Goal: Task Accomplishment & Management: Manage account settings

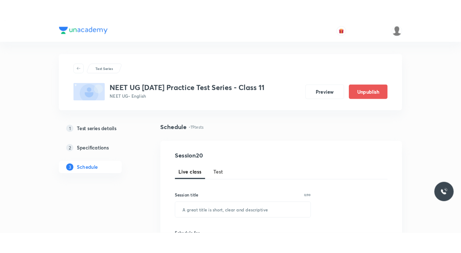
scroll to position [1063, 0]
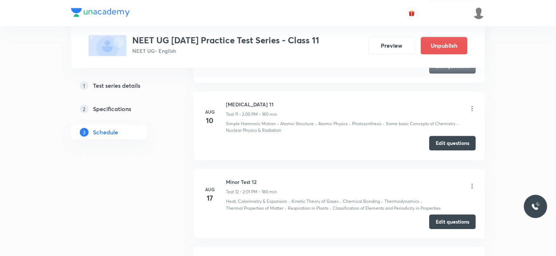
click at [441, 150] on button "Edit questions" at bounding box center [452, 143] width 47 height 15
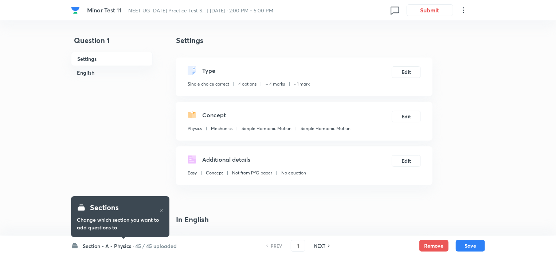
checkbox input "true"
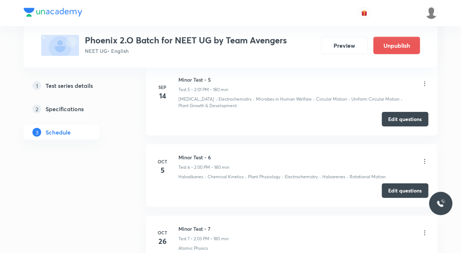
scroll to position [673, 0]
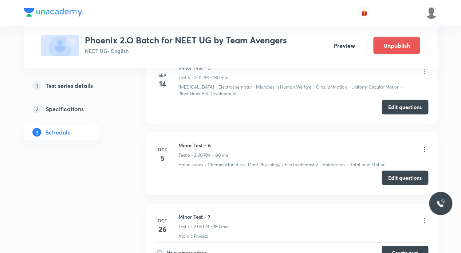
click at [396, 170] on button "Edit questions" at bounding box center [405, 177] width 47 height 15
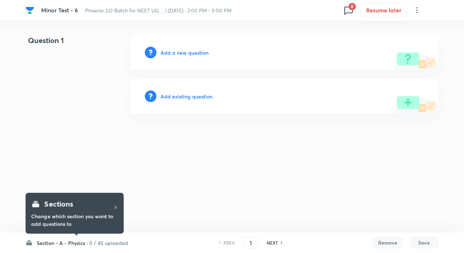
click at [347, 9] on icon at bounding box center [349, 10] width 12 height 12
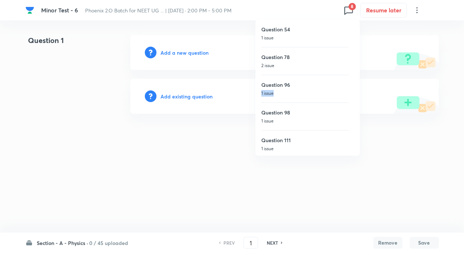
click at [292, 88] on div "Question 96 1 issue" at bounding box center [304, 89] width 87 height 28
type input "96"
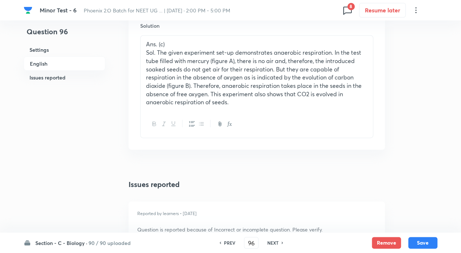
scroll to position [922, 0]
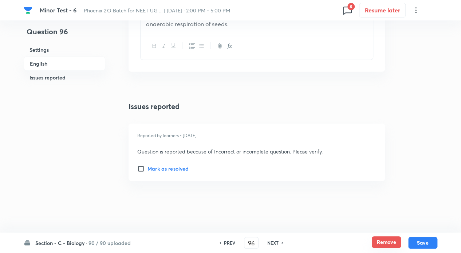
click at [389, 244] on button "Remove" at bounding box center [386, 242] width 29 height 12
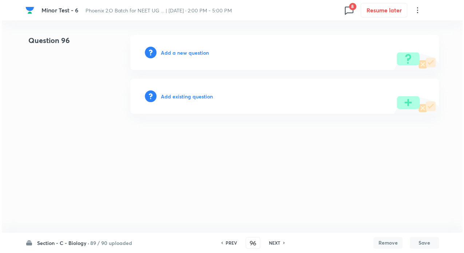
scroll to position [0, 0]
click at [188, 96] on h6 "Add existing question" at bounding box center [187, 96] width 52 height 8
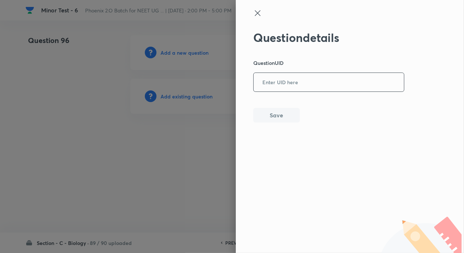
click at [285, 81] on input "text" at bounding box center [329, 83] width 150 height 18
paste input "C06F9"
type input "C06F9"
click at [280, 111] on button "Save" at bounding box center [276, 114] width 47 height 15
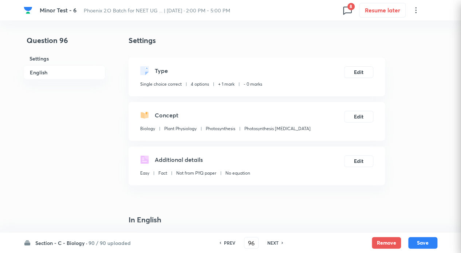
checkbox input "true"
click at [359, 74] on button "Edit" at bounding box center [358, 72] width 29 height 12
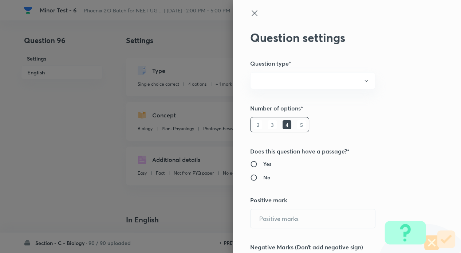
radio input "true"
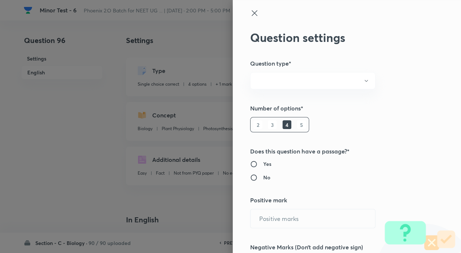
radio input "true"
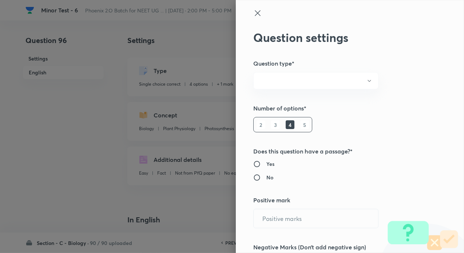
type input "1"
type input "0"
type input "Biology"
type input "Plant Physiology"
type input "Photosynthesis"
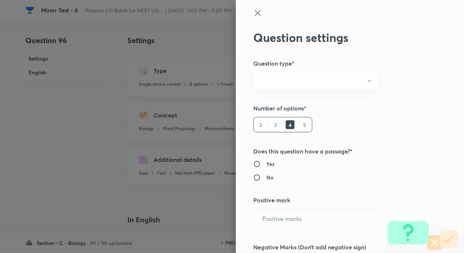
type input "Photosynthesis Organelle"
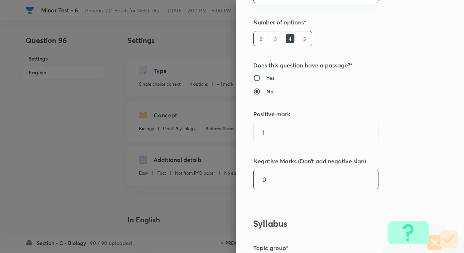
scroll to position [146, 0]
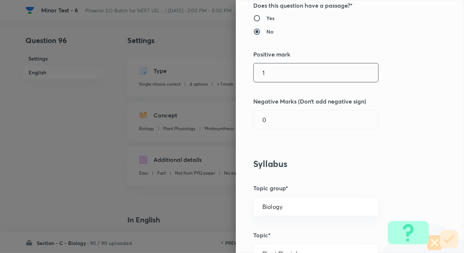
drag, startPoint x: 263, startPoint y: 76, endPoint x: 239, endPoint y: 72, distance: 24.7
click at [239, 71] on div "Question settings Question type* Single choice correct Number of options* 2 3 4…" at bounding box center [350, 126] width 228 height 253
type input "4"
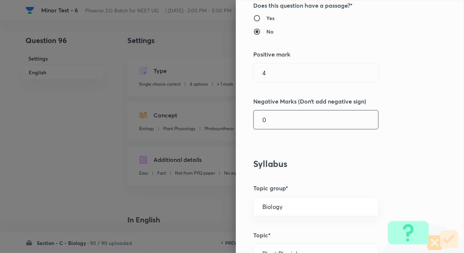
click at [276, 123] on input "0" at bounding box center [316, 119] width 125 height 19
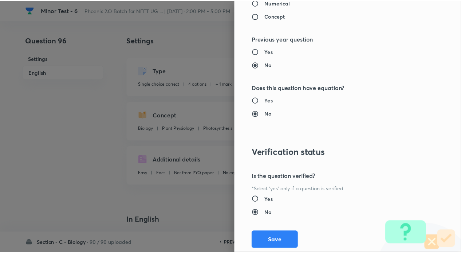
scroll to position [738, 0]
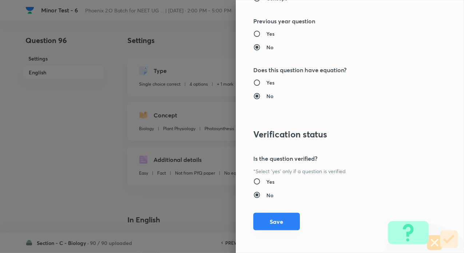
type input "1"
click at [279, 221] on button "Save" at bounding box center [276, 221] width 47 height 17
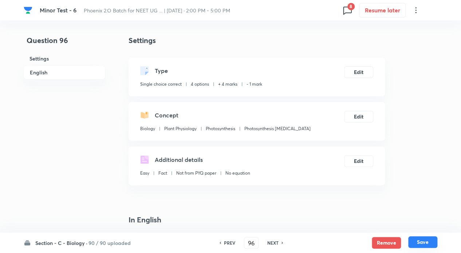
click at [429, 241] on button "Save" at bounding box center [422, 242] width 29 height 12
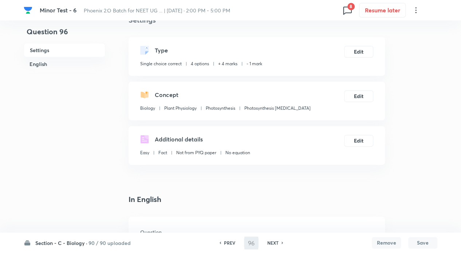
scroll to position [0, 0]
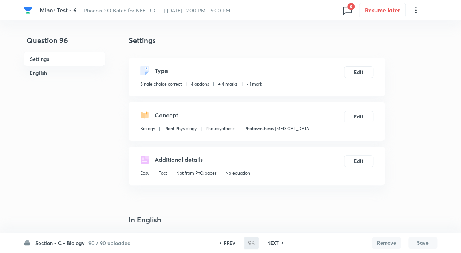
type input "97"
checkbox input "false"
checkbox input "true"
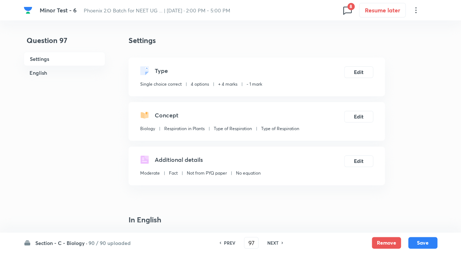
click at [276, 240] on h6 "NEXT" at bounding box center [272, 242] width 11 height 7
type input "98"
checkbox input "false"
checkbox input "true"
click at [276, 240] on h6 "NEXT" at bounding box center [272, 242] width 11 height 7
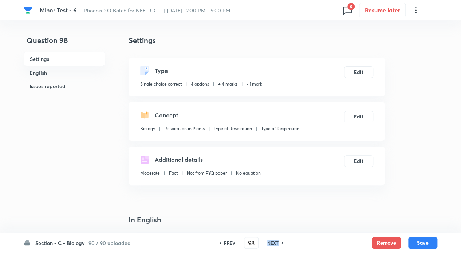
type input "99"
checkbox input "false"
checkbox input "true"
click at [276, 240] on h6 "NEXT" at bounding box center [272, 242] width 11 height 7
type input "100"
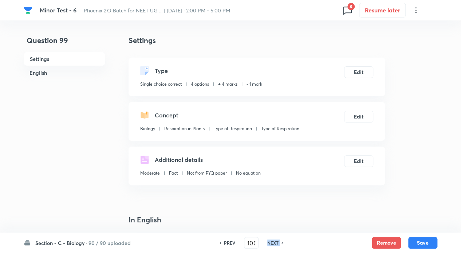
checkbox input "false"
checkbox input "true"
click at [276, 240] on h6 "NEXT" at bounding box center [272, 242] width 11 height 7
type input "101"
checkbox input "false"
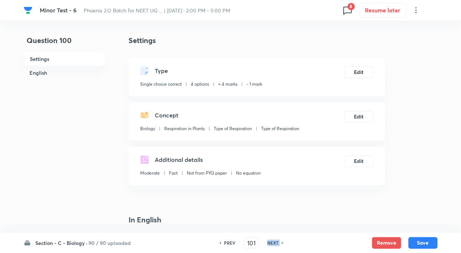
checkbox input "true"
click at [276, 240] on h6 "NEXT" at bounding box center [272, 242] width 11 height 7
type input "102"
checkbox input "false"
checkbox input "true"
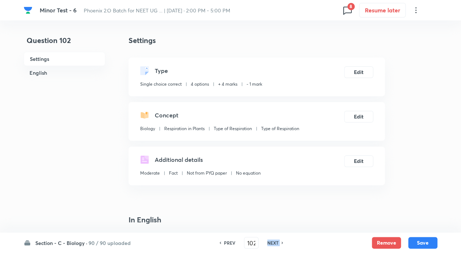
click at [276, 240] on h6 "NEXT" at bounding box center [272, 242] width 11 height 7
type input "103"
checkbox input "true"
click at [276, 240] on h6 "NEXT" at bounding box center [272, 242] width 11 height 7
type input "104"
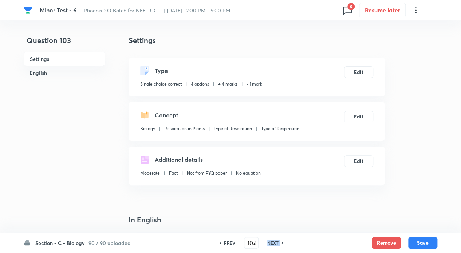
checkbox input "true"
click at [276, 240] on h6 "NEXT" at bounding box center [272, 242] width 11 height 7
type input "105"
checkbox input "false"
checkbox input "true"
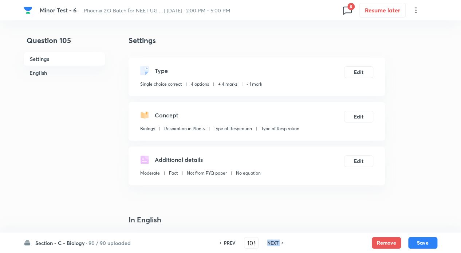
click at [276, 240] on h6 "NEXT" at bounding box center [272, 242] width 11 height 7
type input "106"
checkbox input "false"
checkbox input "true"
click at [277, 240] on h6 "NEXT" at bounding box center [272, 242] width 11 height 7
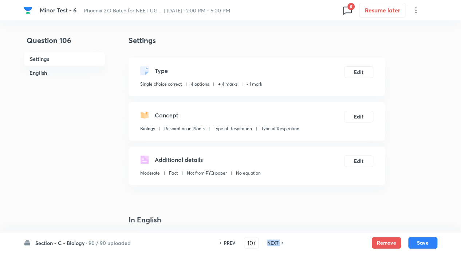
type input "107"
checkbox input "false"
checkbox input "true"
click at [277, 240] on h6 "NEXT" at bounding box center [272, 242] width 11 height 7
type input "108"
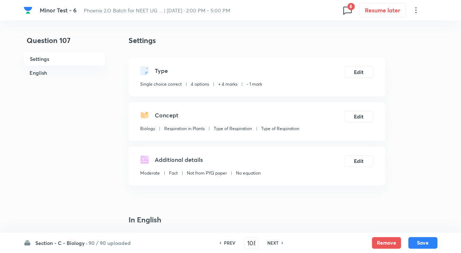
checkbox input "false"
checkbox input "true"
click at [277, 240] on h6 "NEXT" at bounding box center [272, 242] width 11 height 7
type input "109"
checkbox input "false"
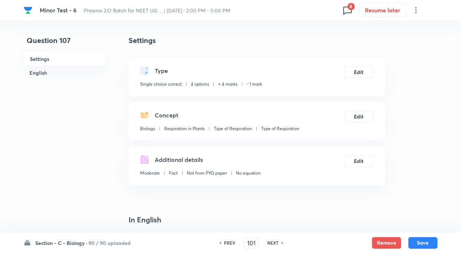
checkbox input "true"
click at [277, 240] on h6 "NEXT" at bounding box center [272, 242] width 11 height 7
type input "110"
checkbox input "false"
checkbox input "true"
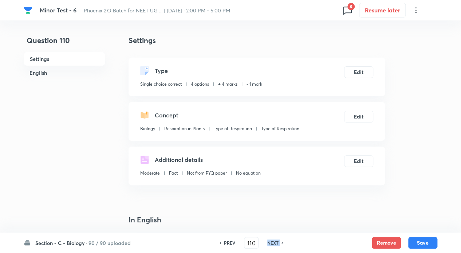
click at [277, 240] on h6 "NEXT" at bounding box center [272, 242] width 11 height 7
type input "111"
checkbox input "true"
click at [277, 240] on h6 "NEXT" at bounding box center [272, 242] width 11 height 7
type input "112"
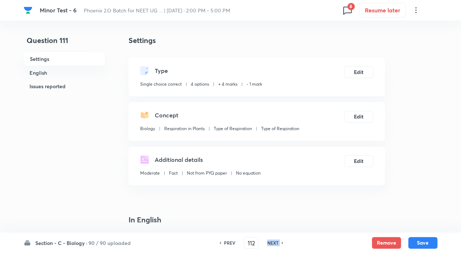
checkbox input "false"
checkbox input "true"
click at [277, 240] on h6 "NEXT" at bounding box center [272, 242] width 11 height 7
type input "113"
checkbox input "false"
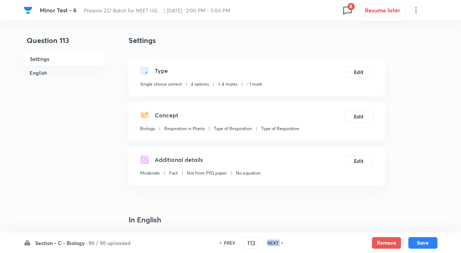
checkbox input "true"
click at [277, 240] on h6 "NEXT" at bounding box center [272, 242] width 11 height 7
type input "114"
checkbox input "true"
click at [277, 240] on h6 "NEXT" at bounding box center [272, 242] width 11 height 7
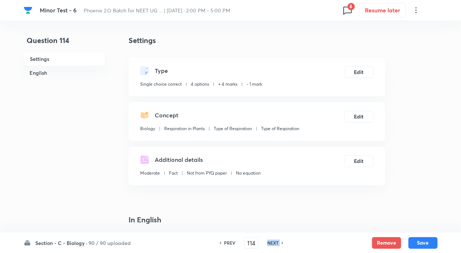
type input "115"
checkbox input "true"
click at [277, 240] on h6 "NEXT" at bounding box center [272, 242] width 11 height 7
type input "116"
checkbox input "false"
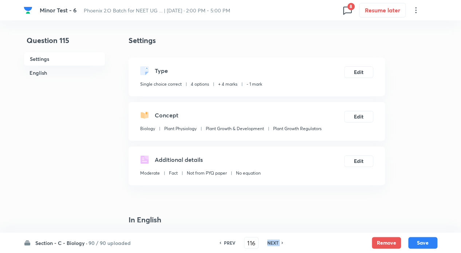
click at [277, 240] on h6 "NEXT" at bounding box center [272, 242] width 11 height 7
checkbox input "true"
type input "117"
checkbox input "true"
click at [277, 240] on h6 "NEXT" at bounding box center [272, 242] width 11 height 7
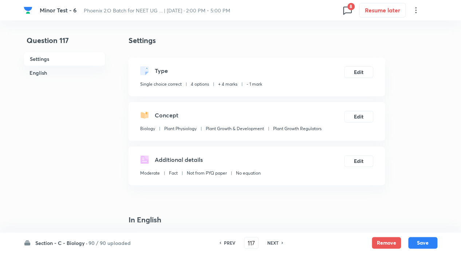
type input "118"
checkbox input "true"
click at [277, 240] on h6 "NEXT" at bounding box center [272, 242] width 11 height 7
type input "119"
checkbox input "false"
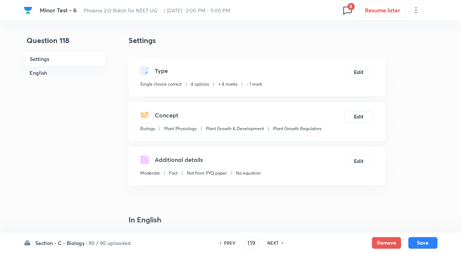
checkbox input "true"
click at [277, 240] on h6 "NEXT" at bounding box center [272, 242] width 11 height 7
type input "120"
checkbox input "false"
checkbox input "true"
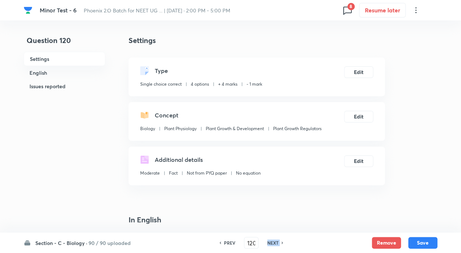
click at [277, 240] on h6 "NEXT" at bounding box center [272, 242] width 11 height 7
type input "121"
checkbox input "false"
checkbox input "true"
click at [277, 240] on h6 "NEXT" at bounding box center [272, 242] width 11 height 7
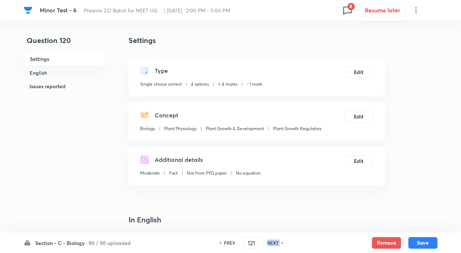
type input "122"
checkbox input "false"
checkbox input "true"
click at [277, 240] on h6 "NEXT" at bounding box center [272, 242] width 11 height 7
type input "123"
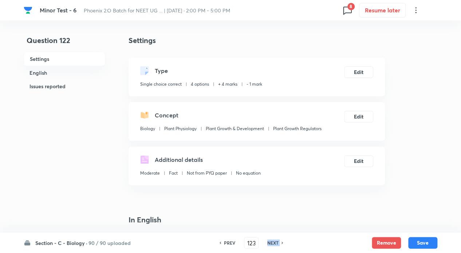
checkbox input "false"
checkbox input "true"
click at [277, 240] on h6 "NEXT" at bounding box center [272, 242] width 11 height 7
type input "124"
checkbox input "true"
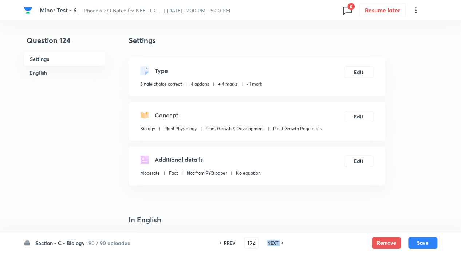
click at [277, 240] on h6 "NEXT" at bounding box center [272, 242] width 11 height 7
type input "125"
checkbox input "true"
click at [277, 240] on h6 "NEXT" at bounding box center [272, 242] width 11 height 7
type input "126"
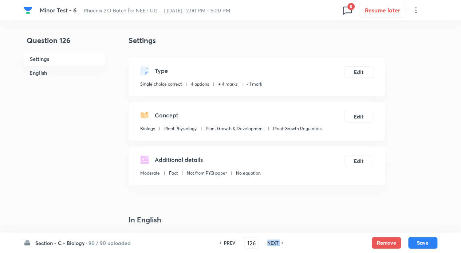
checkbox input "true"
click at [277, 240] on h6 "NEXT" at bounding box center [272, 242] width 11 height 7
type input "127"
checkbox input "false"
checkbox input "true"
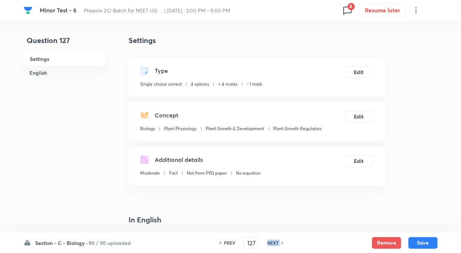
click at [277, 240] on h6 "NEXT" at bounding box center [272, 242] width 11 height 7
type input "128"
checkbox input "false"
checkbox input "true"
click at [277, 240] on h6 "NEXT" at bounding box center [272, 242] width 11 height 7
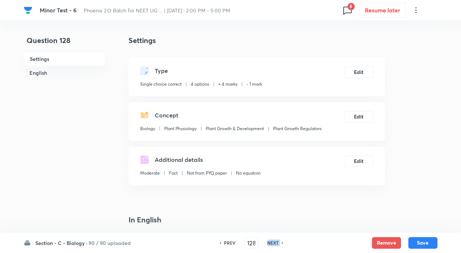
type input "129"
checkbox input "true"
click at [277, 240] on h6 "NEXT" at bounding box center [272, 242] width 11 height 7
type input "130"
checkbox input "false"
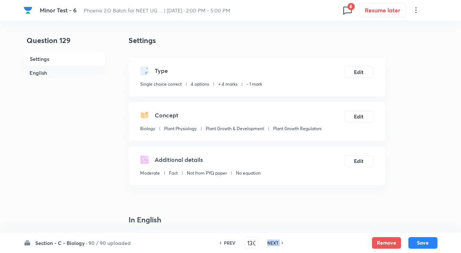
checkbox input "true"
click at [277, 240] on h6 "NEXT" at bounding box center [272, 242] width 11 height 7
type input "131"
checkbox input "false"
checkbox input "true"
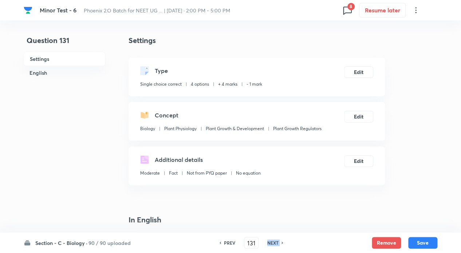
click at [277, 240] on h6 "NEXT" at bounding box center [272, 242] width 11 height 7
type input "132"
checkbox input "false"
checkbox input "true"
click at [277, 240] on h6 "NEXT" at bounding box center [272, 242] width 11 height 7
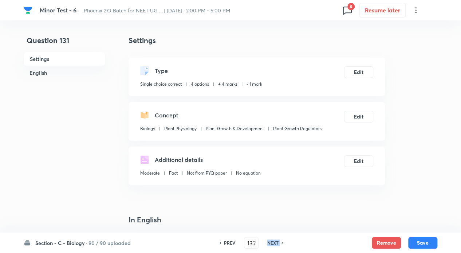
type input "133"
checkbox input "true"
click at [277, 240] on h6 "NEXT" at bounding box center [272, 242] width 11 height 7
type input "134"
checkbox input "true"
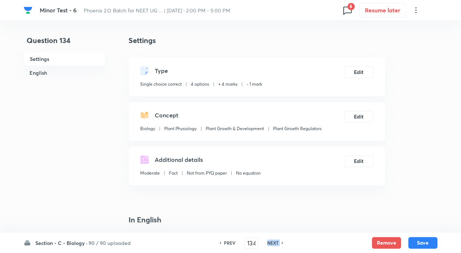
click at [277, 240] on h6 "NEXT" at bounding box center [272, 242] width 11 height 7
type input "135"
checkbox input "false"
checkbox input "true"
click at [277, 240] on h6 "NEXT" at bounding box center [272, 242] width 11 height 7
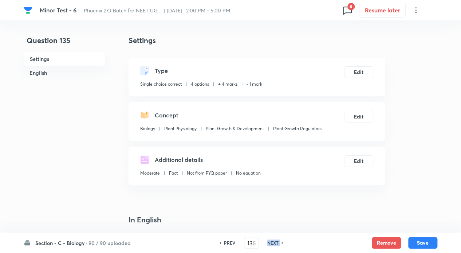
type input "136"
checkbox input "false"
checkbox input "true"
click at [277, 240] on h6 "NEXT" at bounding box center [272, 242] width 11 height 7
type input "137"
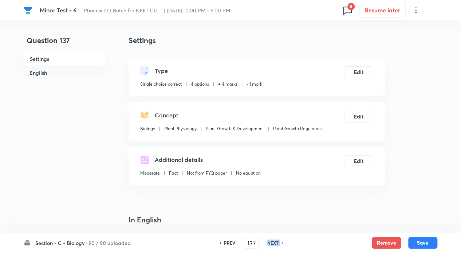
checkbox input "false"
checkbox input "true"
click at [277, 240] on h6 "NEXT" at bounding box center [272, 242] width 11 height 7
type input "138"
checkbox input "false"
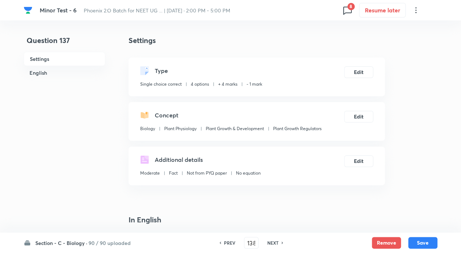
checkbox input "true"
click at [277, 240] on h6 "NEXT" at bounding box center [272, 242] width 11 height 7
type input "139"
checkbox input "false"
checkbox input "true"
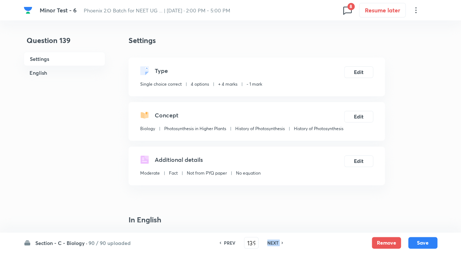
click at [277, 240] on h6 "NEXT" at bounding box center [272, 242] width 11 height 7
type input "140"
checkbox input "false"
checkbox input "true"
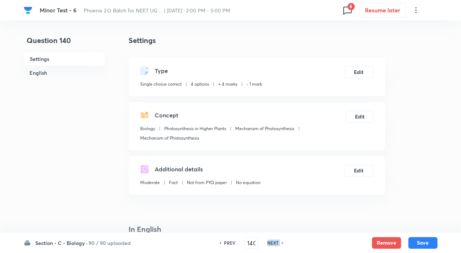
click at [277, 240] on h6 "NEXT" at bounding box center [272, 242] width 11 height 7
type input "141"
checkbox input "false"
checkbox input "true"
click at [277, 240] on h6 "NEXT" at bounding box center [272, 242] width 11 height 7
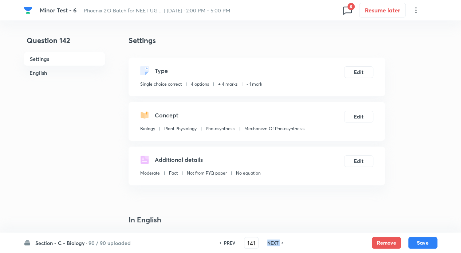
type input "142"
checkbox input "false"
checkbox input "true"
click at [277, 240] on h6 "NEXT" at bounding box center [272, 242] width 11 height 7
type input "143"
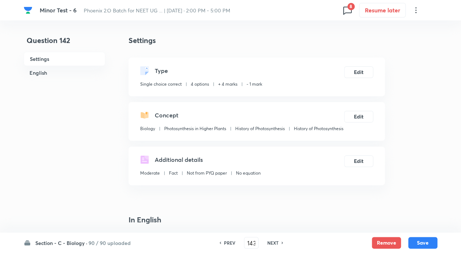
checkbox input "false"
checkbox input "true"
click at [277, 240] on h6 "NEXT" at bounding box center [272, 242] width 11 height 7
type input "144"
checkbox input "false"
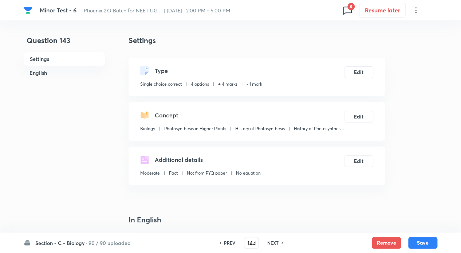
checkbox input "true"
click at [277, 240] on h6 "NEXT" at bounding box center [272, 242] width 11 height 7
type input "145"
checkbox input "true"
click at [277, 240] on h6 "NEXT" at bounding box center [272, 242] width 11 height 7
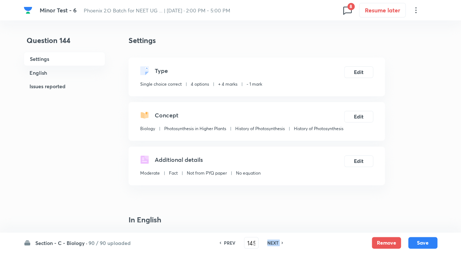
type input "146"
checkbox input "false"
checkbox input "true"
click at [277, 240] on h6 "NEXT" at bounding box center [272, 242] width 11 height 7
type input "147"
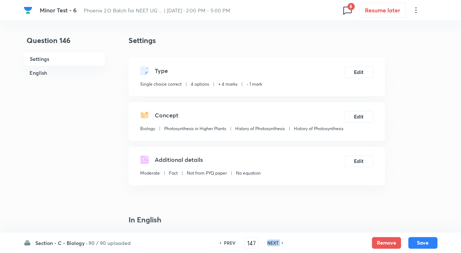
checkbox input "false"
checkbox input "true"
click at [277, 240] on h6 "NEXT" at bounding box center [272, 242] width 11 height 7
type input "148"
checkbox input "true"
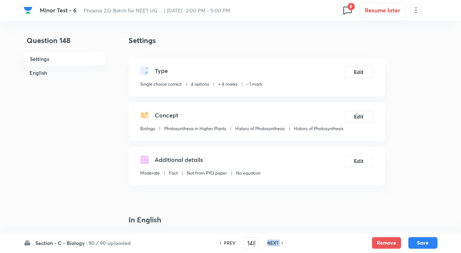
click at [277, 240] on h6 "NEXT" at bounding box center [272, 242] width 11 height 7
type input "149"
checkbox input "false"
checkbox input "true"
click at [277, 240] on h6 "NEXT" at bounding box center [272, 242] width 11 height 7
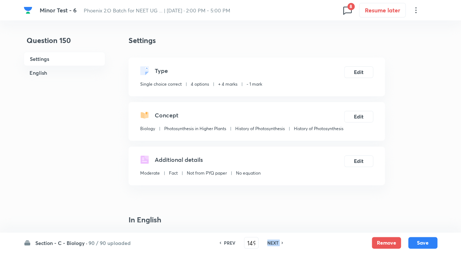
type input "150"
checkbox input "false"
checkbox input "true"
click at [277, 240] on h6 "NEXT" at bounding box center [272, 242] width 11 height 7
type input "151"
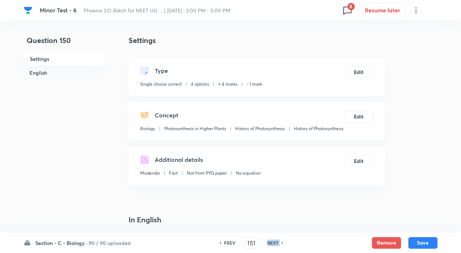
checkbox input "false"
checkbox input "true"
click at [277, 240] on h6 "NEXT" at bounding box center [272, 242] width 11 height 7
type input "152"
checkbox input "false"
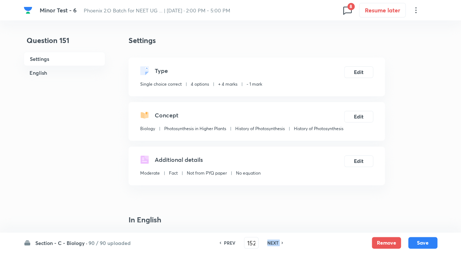
checkbox input "true"
click at [277, 240] on h6 "NEXT" at bounding box center [272, 242] width 11 height 7
type input "153"
checkbox input "false"
checkbox input "true"
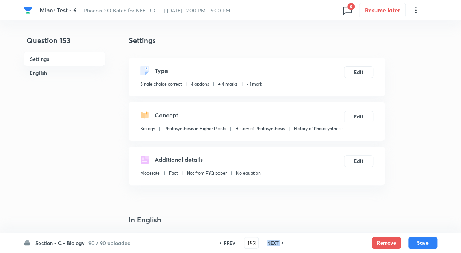
click at [277, 240] on h6 "NEXT" at bounding box center [272, 242] width 11 height 7
type input "154"
checkbox input "false"
checkbox input "true"
click at [277, 240] on h6 "NEXT" at bounding box center [272, 242] width 11 height 7
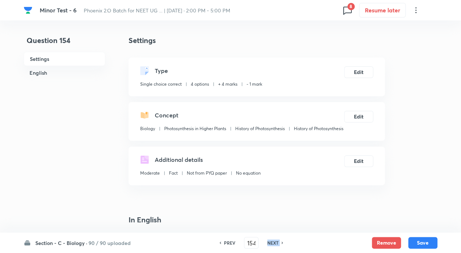
type input "155"
checkbox input "false"
checkbox input "true"
click at [277, 240] on h6 "NEXT" at bounding box center [272, 242] width 11 height 7
type input "156"
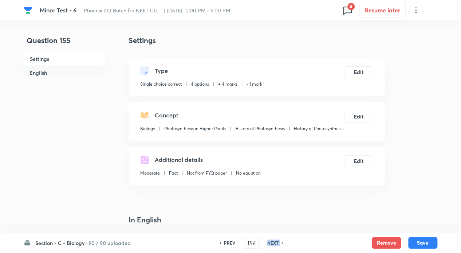
checkbox input "false"
checkbox input "true"
click at [277, 240] on h6 "NEXT" at bounding box center [272, 242] width 11 height 7
type input "157"
checkbox input "true"
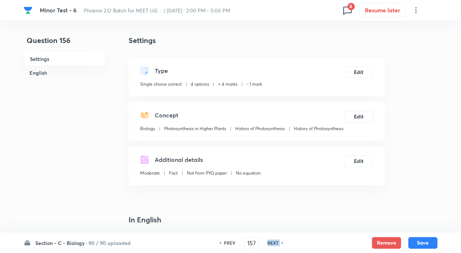
click at [277, 240] on h6 "NEXT" at bounding box center [272, 242] width 11 height 7
type input "158"
checkbox input "false"
checkbox input "true"
click at [277, 240] on h6 "NEXT" at bounding box center [272, 242] width 11 height 7
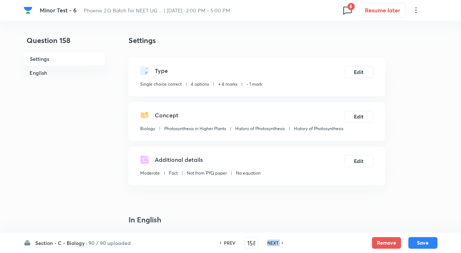
type input "159"
checkbox input "true"
click at [277, 240] on h6 "NEXT" at bounding box center [272, 242] width 11 height 7
type input "160"
checkbox input "true"
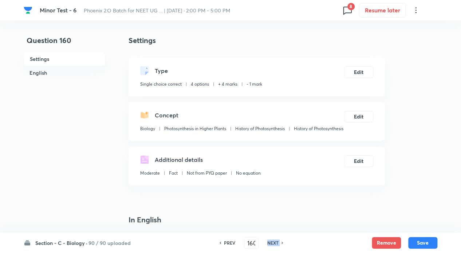
click at [277, 240] on h6 "NEXT" at bounding box center [272, 242] width 11 height 7
type input "161"
checkbox input "false"
checkbox input "true"
click at [277, 240] on h6 "NEXT" at bounding box center [272, 242] width 11 height 7
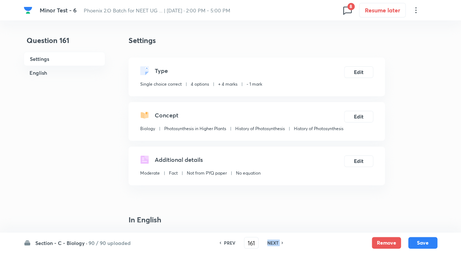
type input "162"
checkbox input "false"
checkbox input "true"
click at [277, 240] on h6 "NEXT" at bounding box center [272, 242] width 11 height 7
type input "163"
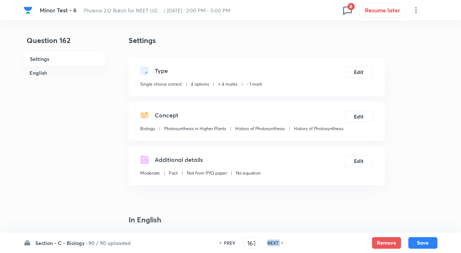
checkbox input "false"
click at [277, 240] on h6 "NEXT" at bounding box center [272, 242] width 11 height 7
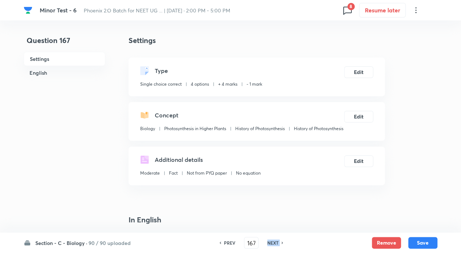
click at [277, 240] on h6 "NEXT" at bounding box center [272, 242] width 11 height 7
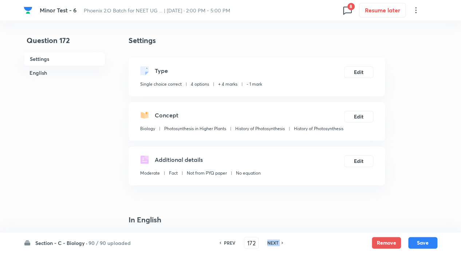
click at [277, 240] on h6 "NEXT" at bounding box center [272, 242] width 11 height 7
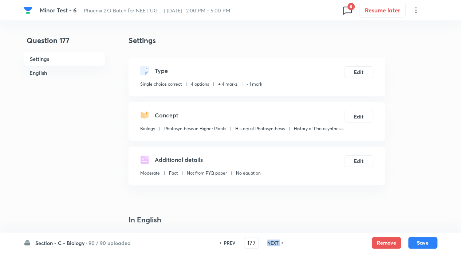
click at [277, 240] on h6 "NEXT" at bounding box center [272, 242] width 11 height 7
click at [230, 238] on div "PREV 180 ​ NEXT" at bounding box center [251, 243] width 94 height 12
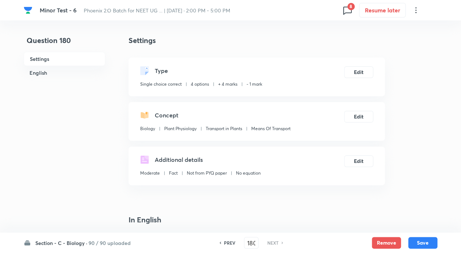
click at [230, 238] on div "PREV 180 ​ NEXT" at bounding box center [251, 243] width 94 height 12
click at [230, 237] on div "PREV 180 ​ NEXT" at bounding box center [251, 243] width 94 height 12
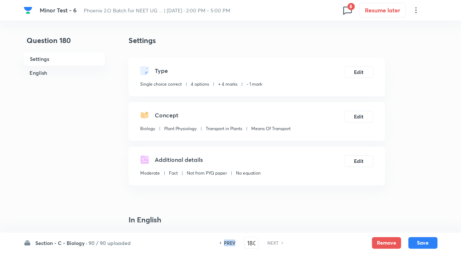
click at [230, 237] on div "PREV 180 ​ NEXT" at bounding box center [251, 243] width 94 height 12
click at [230, 238] on div "PREV 180 ​ NEXT" at bounding box center [251, 243] width 94 height 12
click at [230, 242] on h6 "PREV" at bounding box center [229, 242] width 11 height 7
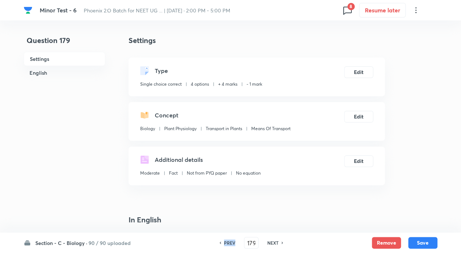
click at [230, 241] on h6 "PREV" at bounding box center [229, 242] width 11 height 7
click at [278, 241] on h6 "NEXT" at bounding box center [272, 242] width 11 height 7
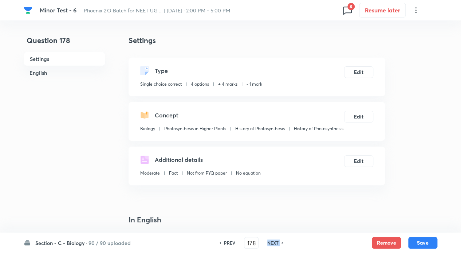
click at [277, 241] on h6 "NEXT" at bounding box center [272, 242] width 11 height 7
click at [230, 243] on h6 "PREV" at bounding box center [229, 242] width 11 height 7
click at [276, 240] on h6 "NEXT" at bounding box center [272, 242] width 11 height 7
click at [390, 243] on button "Remove" at bounding box center [386, 242] width 29 height 12
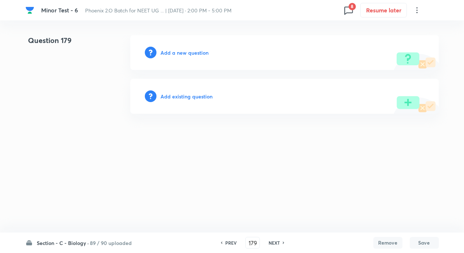
click at [274, 243] on h6 "NEXT" at bounding box center [274, 242] width 11 height 7
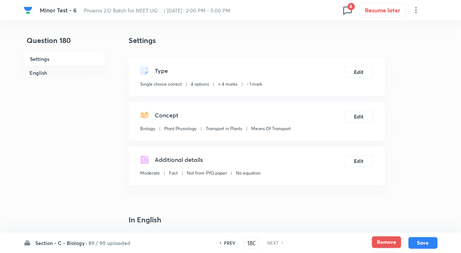
click at [380, 241] on button "Remove" at bounding box center [386, 242] width 29 height 12
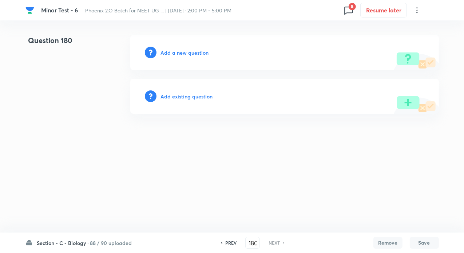
click at [234, 243] on h6 "PREV" at bounding box center [230, 242] width 11 height 7
click at [233, 243] on h6 "PREV" at bounding box center [230, 242] width 11 height 7
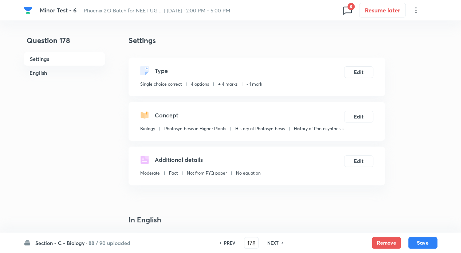
click at [233, 243] on h6 "PREV" at bounding box center [229, 242] width 11 height 7
click at [234, 243] on h6 "PREV" at bounding box center [229, 242] width 11 height 7
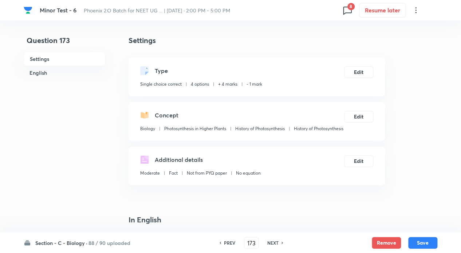
click at [235, 243] on div "PREV" at bounding box center [228, 242] width 19 height 7
click at [236, 243] on div "PREV" at bounding box center [228, 242] width 19 height 7
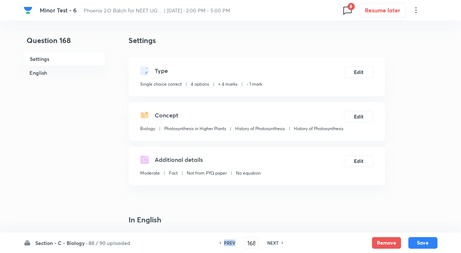
click at [236, 243] on div "PREV" at bounding box center [228, 242] width 19 height 7
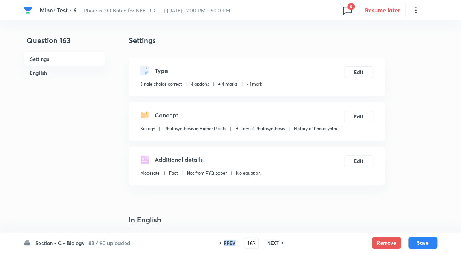
click at [236, 243] on div "PREV" at bounding box center [228, 242] width 19 height 7
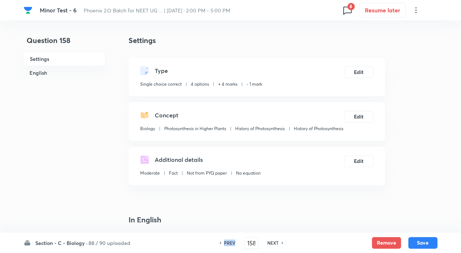
click at [236, 243] on div "PREV" at bounding box center [228, 242] width 19 height 7
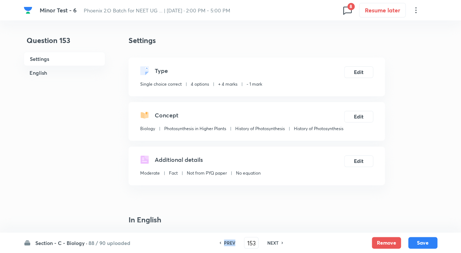
click at [236, 243] on div "PREV" at bounding box center [228, 242] width 19 height 7
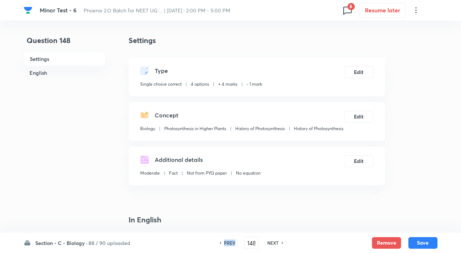
click at [236, 243] on div "PREV" at bounding box center [228, 242] width 19 height 7
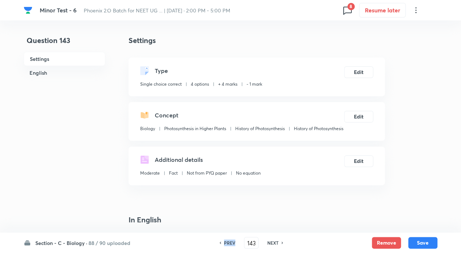
click at [236, 243] on div "PREV" at bounding box center [228, 242] width 19 height 7
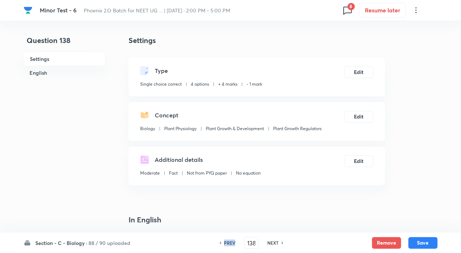
click at [236, 243] on div "PREV" at bounding box center [228, 242] width 19 height 7
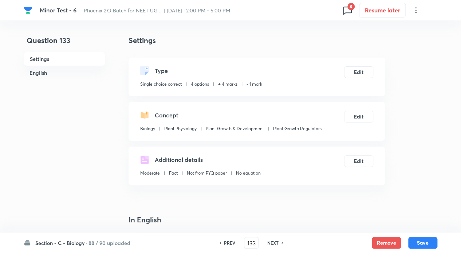
click at [236, 244] on div "PREV" at bounding box center [228, 242] width 19 height 7
click at [228, 239] on h6 "PREV" at bounding box center [229, 242] width 11 height 7
click at [228, 240] on h6 "PREV" at bounding box center [229, 242] width 11 height 7
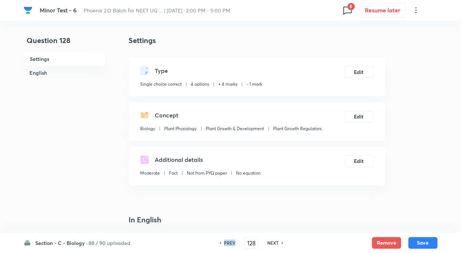
click at [228, 240] on h6 "PREV" at bounding box center [229, 242] width 11 height 7
click at [227, 244] on h6 "PREV" at bounding box center [229, 242] width 11 height 7
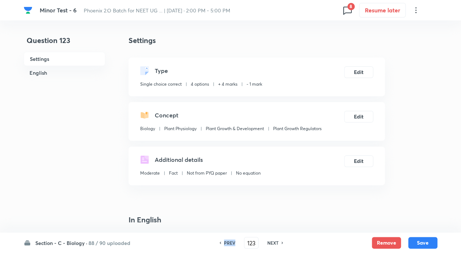
click at [227, 244] on h6 "PREV" at bounding box center [229, 242] width 11 height 7
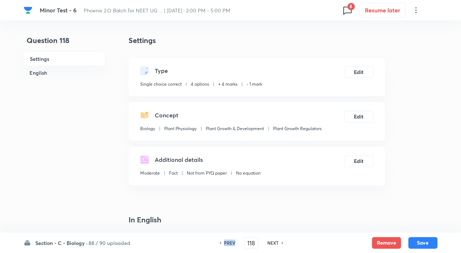
click at [227, 244] on h6 "PREV" at bounding box center [229, 242] width 11 height 7
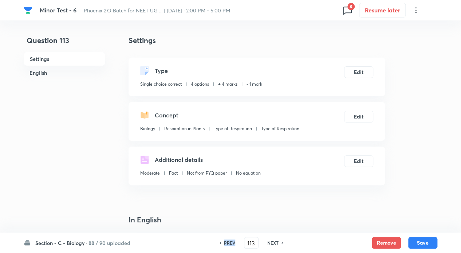
click at [227, 244] on h6 "PREV" at bounding box center [229, 242] width 11 height 7
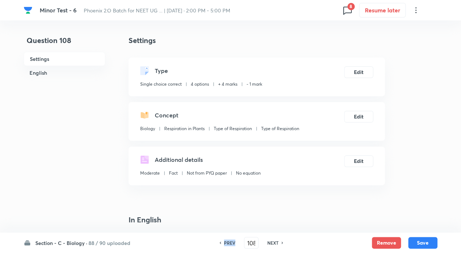
click at [227, 244] on h6 "PREV" at bounding box center [229, 242] width 11 height 7
click at [350, 9] on span "8" at bounding box center [350, 6] width 7 height 7
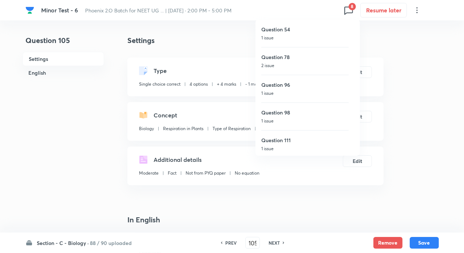
click at [295, 116] on h6 "Question 98" at bounding box center [304, 113] width 87 height 8
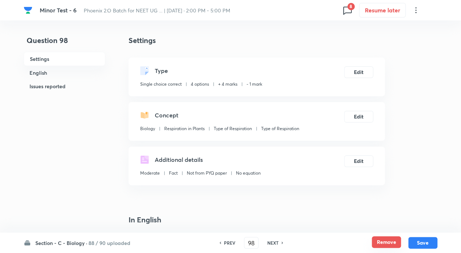
click at [383, 247] on button "Remove" at bounding box center [386, 242] width 29 height 12
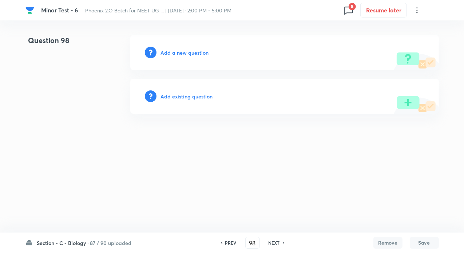
click at [189, 97] on h6 "Add existing question" at bounding box center [187, 96] width 52 height 8
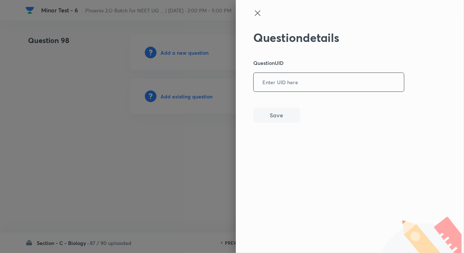
click at [291, 83] on input "text" at bounding box center [329, 83] width 150 height 18
paste input "7GDRJ"
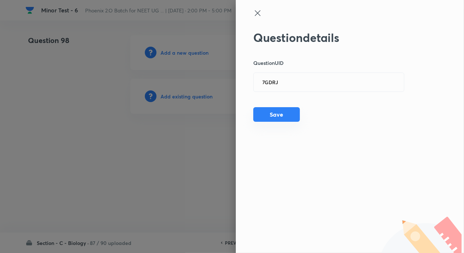
click at [271, 121] on button "Save" at bounding box center [276, 114] width 47 height 15
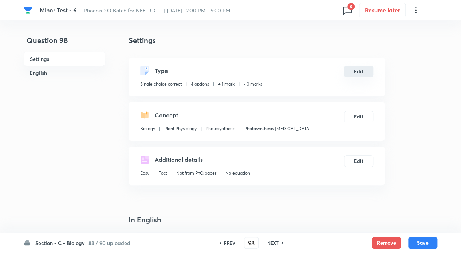
click at [367, 69] on button "Edit" at bounding box center [358, 72] width 29 height 12
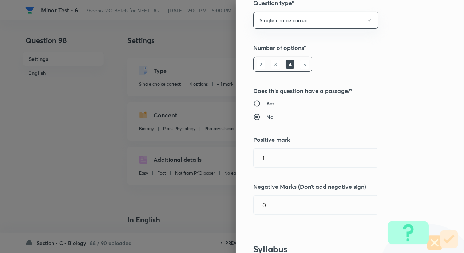
scroll to position [73, 0]
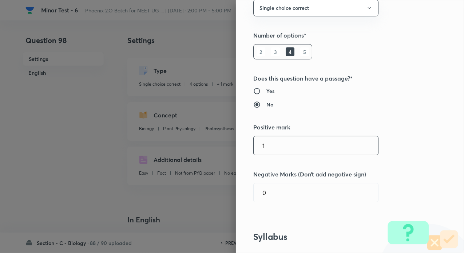
drag, startPoint x: 257, startPoint y: 150, endPoint x: 242, endPoint y: 149, distance: 15.3
click at [242, 148] on div "Question settings Question type* Single choice correct Number of options* 2 3 4…" at bounding box center [350, 126] width 228 height 253
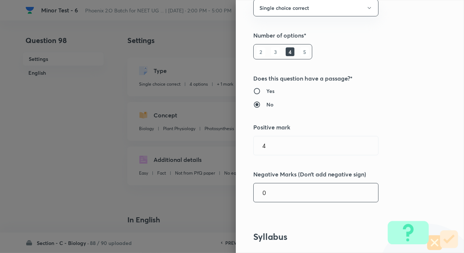
click at [276, 195] on input "0" at bounding box center [316, 192] width 125 height 19
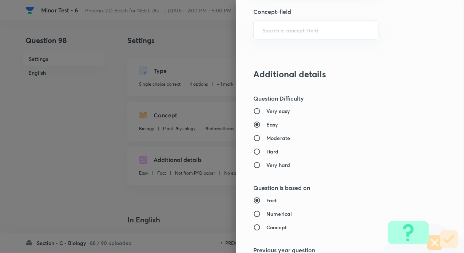
scroll to position [738, 0]
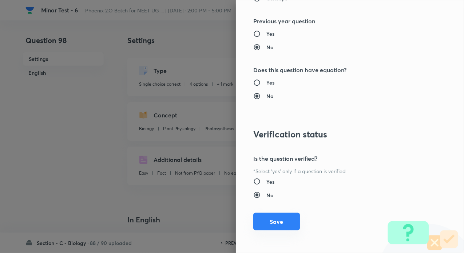
click at [275, 222] on button "Save" at bounding box center [276, 221] width 47 height 17
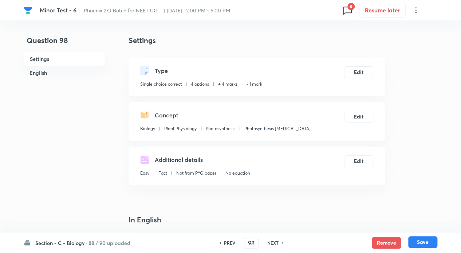
click at [431, 243] on button "Save" at bounding box center [422, 242] width 29 height 12
click at [347, 14] on icon at bounding box center [348, 10] width 12 height 12
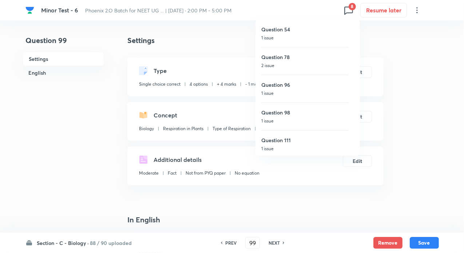
click at [283, 137] on h6 "Question 111" at bounding box center [304, 140] width 87 height 8
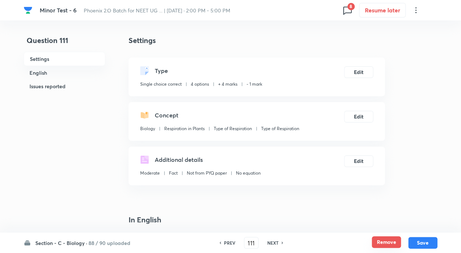
click at [382, 237] on button "Remove" at bounding box center [386, 242] width 29 height 12
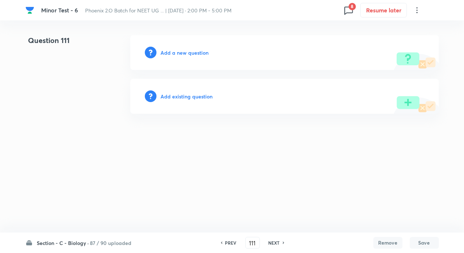
click at [192, 97] on h6 "Add existing question" at bounding box center [187, 96] width 52 height 8
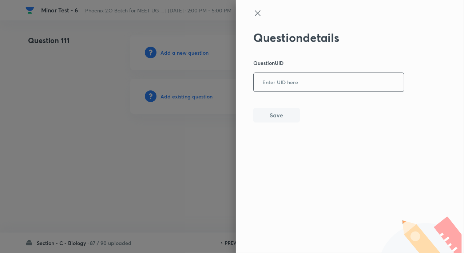
click at [310, 88] on input "text" at bounding box center [329, 83] width 150 height 18
paste input "T5CMH"
click at [277, 111] on button "Save" at bounding box center [276, 114] width 47 height 15
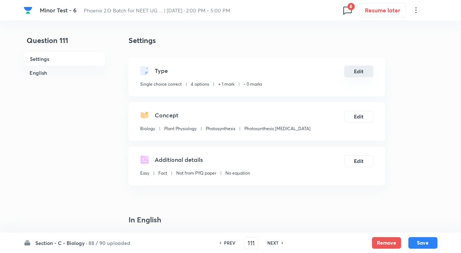
click at [362, 70] on button "Edit" at bounding box center [358, 72] width 29 height 12
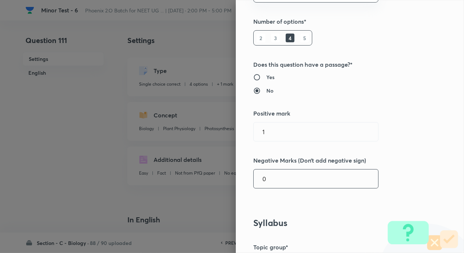
scroll to position [146, 0]
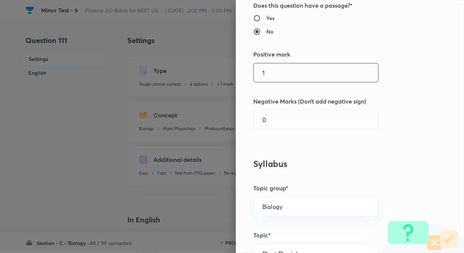
drag, startPoint x: 263, startPoint y: 68, endPoint x: 236, endPoint y: 64, distance: 27.7
click at [236, 64] on div "Question settings Question type* Single choice correct Number of options* 2 3 4…" at bounding box center [350, 126] width 228 height 253
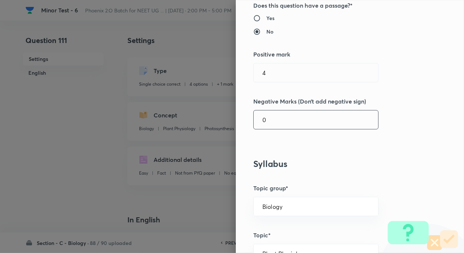
click at [276, 122] on input "0" at bounding box center [316, 119] width 125 height 19
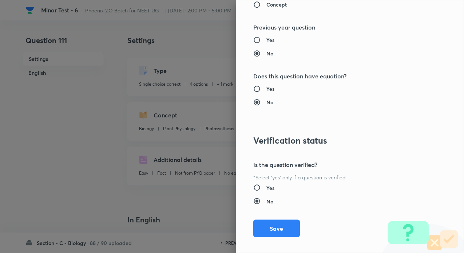
scroll to position [738, 0]
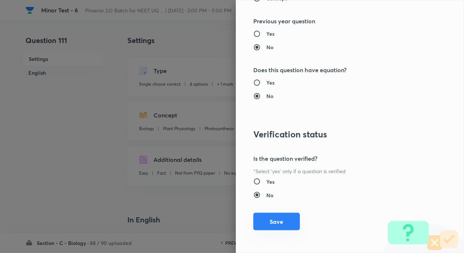
click at [277, 223] on button "Save" at bounding box center [276, 221] width 47 height 17
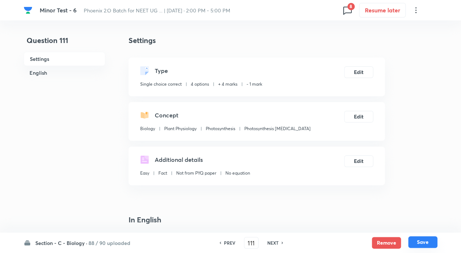
click at [429, 246] on button "Save" at bounding box center [422, 242] width 29 height 12
click at [270, 241] on h6 "NEXT" at bounding box center [272, 242] width 11 height 7
click at [344, 10] on icon at bounding box center [348, 10] width 12 height 12
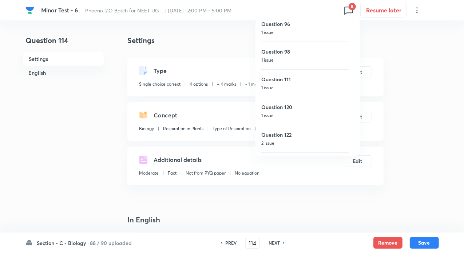
scroll to position [84, 0]
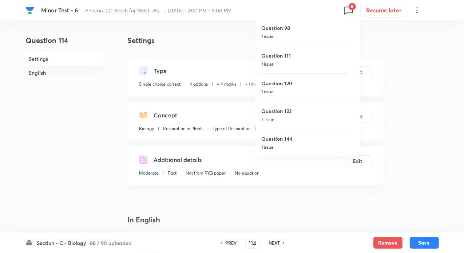
click at [282, 86] on div "Question 120 1 issue" at bounding box center [304, 87] width 87 height 28
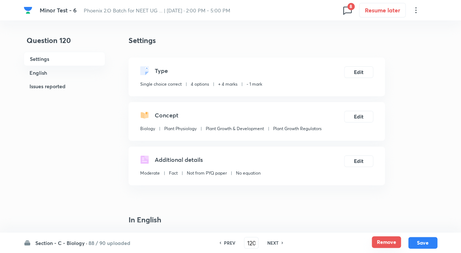
click at [388, 243] on button "Remove" at bounding box center [386, 242] width 29 height 12
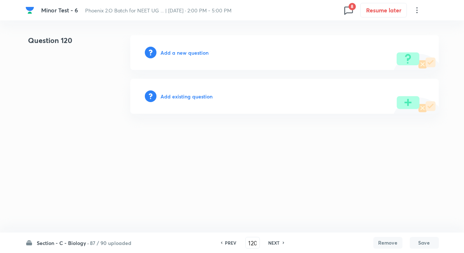
click at [184, 96] on h6 "Add existing question" at bounding box center [187, 96] width 52 height 8
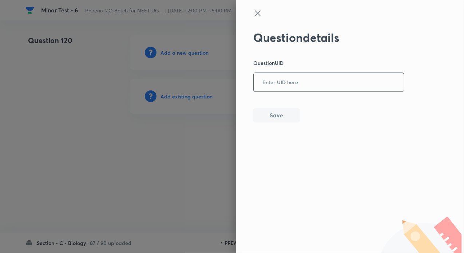
click at [284, 78] on input "text" at bounding box center [329, 83] width 150 height 18
paste input "3KZQK"
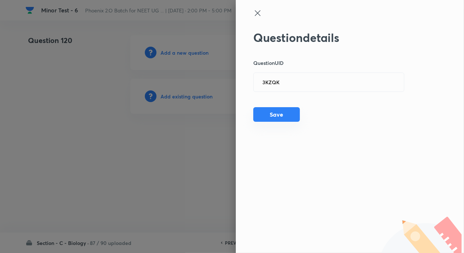
click at [281, 110] on button "Save" at bounding box center [276, 114] width 47 height 15
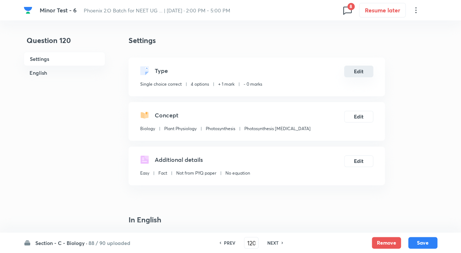
click at [362, 72] on button "Edit" at bounding box center [358, 72] width 29 height 12
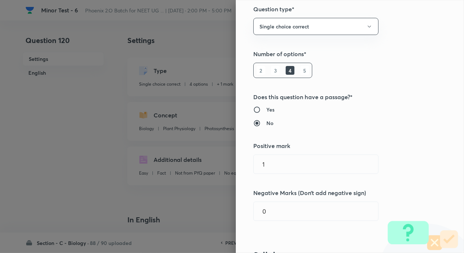
scroll to position [73, 0]
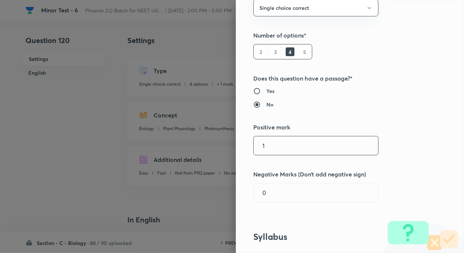
drag, startPoint x: 276, startPoint y: 143, endPoint x: 237, endPoint y: 143, distance: 39.3
click at [237, 143] on div "Question settings Question type* Single choice correct Number of options* 2 3 4…" at bounding box center [350, 126] width 228 height 253
click at [279, 204] on div "Question settings Question type* Single choice correct Number of options* 2 3 4…" at bounding box center [350, 126] width 228 height 253
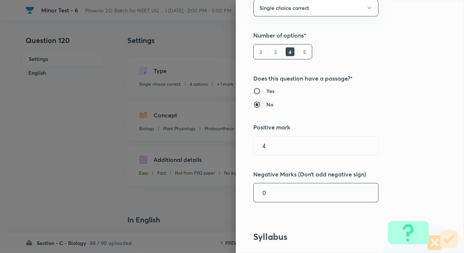
click at [268, 192] on input "0" at bounding box center [316, 192] width 125 height 19
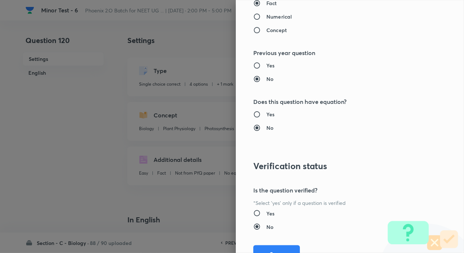
scroll to position [738, 0]
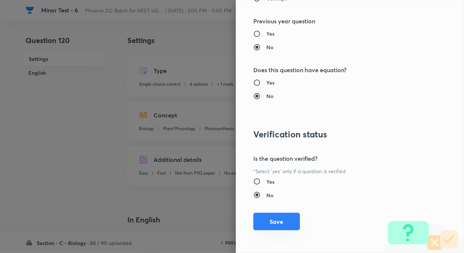
drag, startPoint x: 281, startPoint y: 228, endPoint x: 276, endPoint y: 228, distance: 5.1
click at [281, 228] on button "Save" at bounding box center [276, 221] width 47 height 17
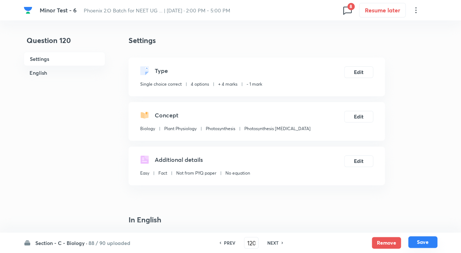
click at [428, 239] on button "Save" at bounding box center [422, 242] width 29 height 12
click at [347, 10] on icon at bounding box center [348, 10] width 12 height 12
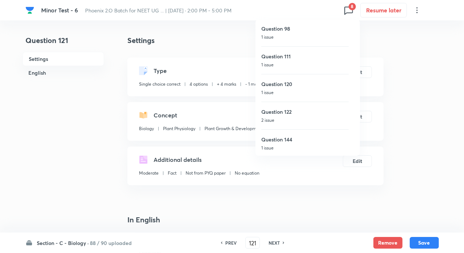
scroll to position [84, 0]
click at [285, 111] on h6 "Question 122" at bounding box center [304, 111] width 87 height 8
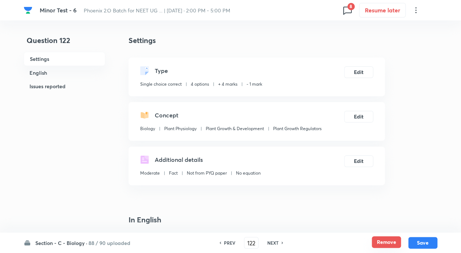
click at [386, 241] on button "Remove" at bounding box center [386, 242] width 29 height 12
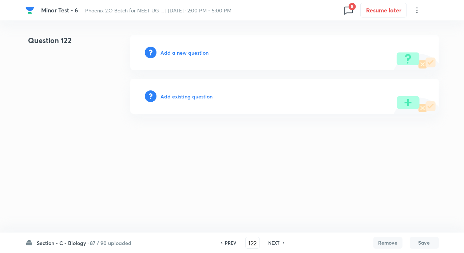
click at [197, 94] on h6 "Add existing question" at bounding box center [187, 96] width 52 height 8
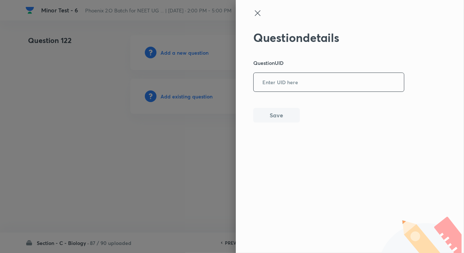
click at [277, 78] on input "text" at bounding box center [329, 83] width 150 height 18
paste input "1PA58"
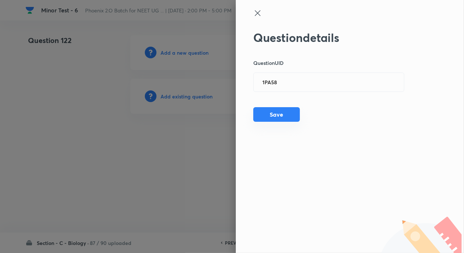
click at [278, 114] on button "Save" at bounding box center [276, 114] width 47 height 15
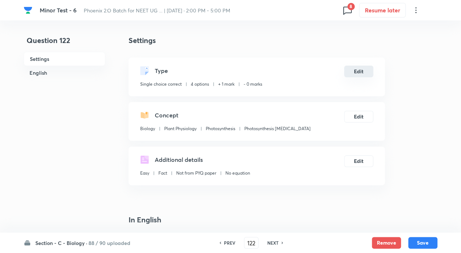
click at [352, 73] on button "Edit" at bounding box center [358, 72] width 29 height 12
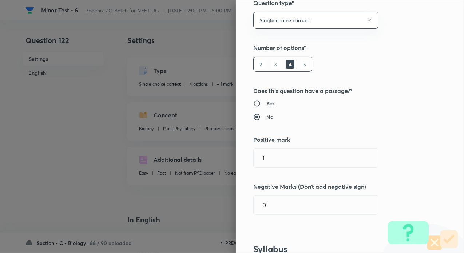
scroll to position [73, 0]
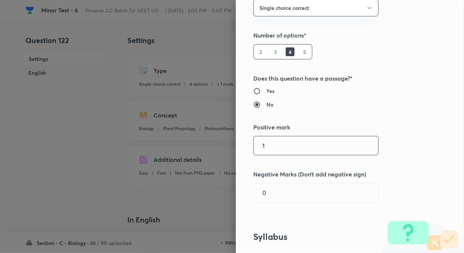
drag, startPoint x: 269, startPoint y: 155, endPoint x: 258, endPoint y: 147, distance: 14.1
click at [238, 149] on div "Question settings Question type* Single choice correct Number of options* 2 3 4…" at bounding box center [350, 126] width 228 height 253
drag, startPoint x: 272, startPoint y: 144, endPoint x: 240, endPoint y: 142, distance: 32.1
click at [240, 142] on div "Question settings Question type* Single choice correct Number of options* 2 3 4…" at bounding box center [350, 126] width 228 height 253
click at [275, 191] on input "0" at bounding box center [316, 192] width 125 height 19
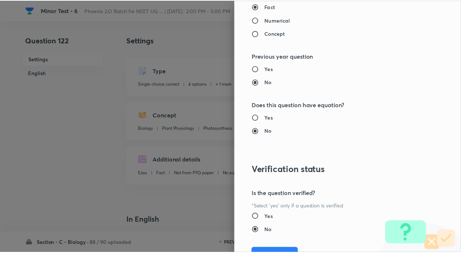
scroll to position [738, 0]
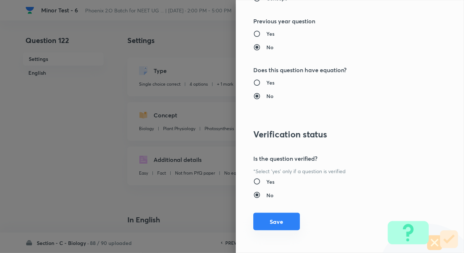
click at [277, 224] on button "Save" at bounding box center [276, 221] width 47 height 17
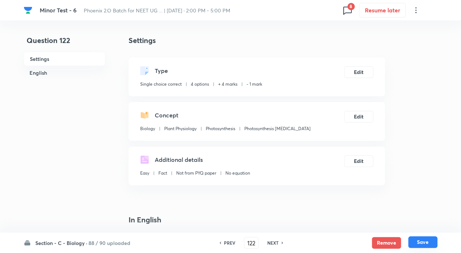
click at [422, 237] on button "Save" at bounding box center [422, 242] width 29 height 12
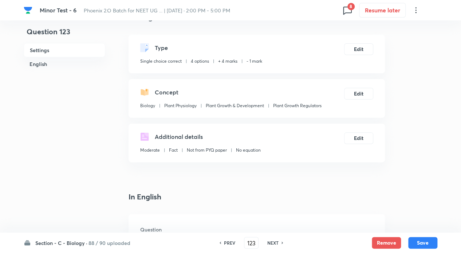
scroll to position [0, 0]
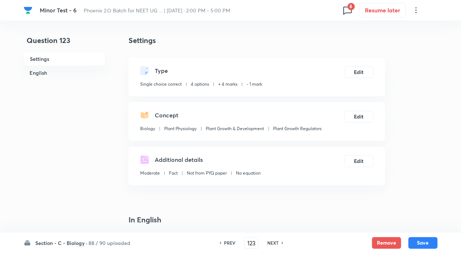
click at [97, 240] on h6 "88 / 90 uploaded" at bounding box center [109, 243] width 42 height 8
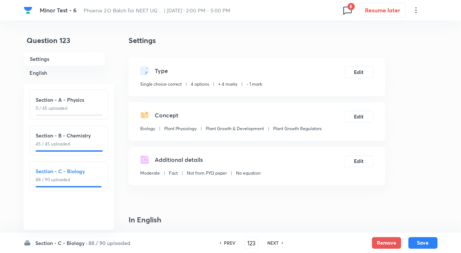
click at [80, 180] on p "88 / 90 uploaded" at bounding box center [69, 179] width 66 height 7
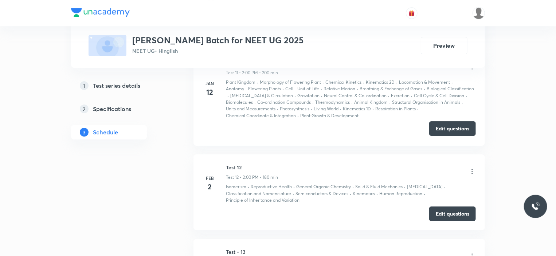
click at [448, 129] on button "Edit questions" at bounding box center [452, 128] width 47 height 15
click at [468, 70] on div "Test 11 Test 11 • 2:00 PM • 200 min" at bounding box center [351, 67] width 250 height 17
click at [470, 70] on icon at bounding box center [471, 66] width 7 height 7
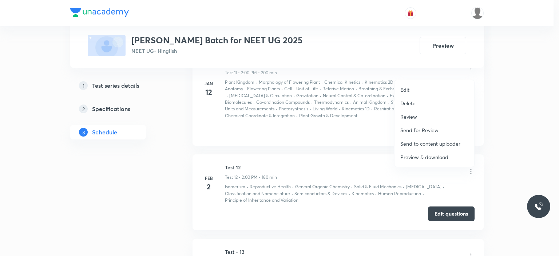
click at [427, 157] on p "Preview & download" at bounding box center [425, 157] width 48 height 8
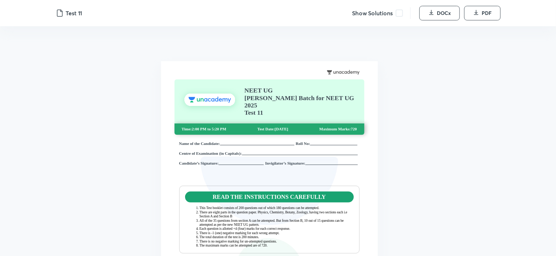
click at [399, 14] on span at bounding box center [398, 12] width 7 height 7
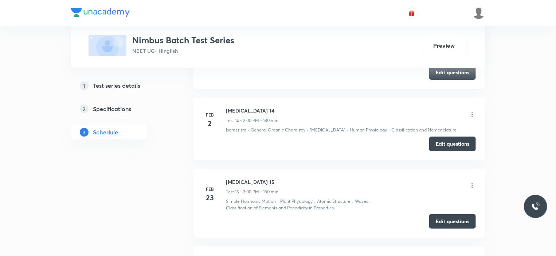
scroll to position [1384, 0]
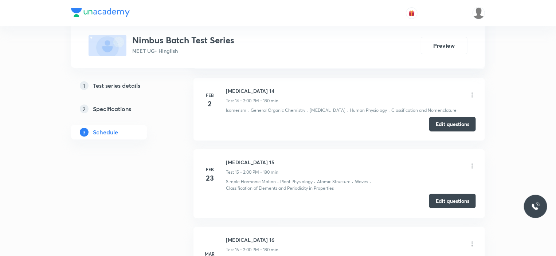
click at [435, 194] on button "Edit questions" at bounding box center [452, 201] width 47 height 15
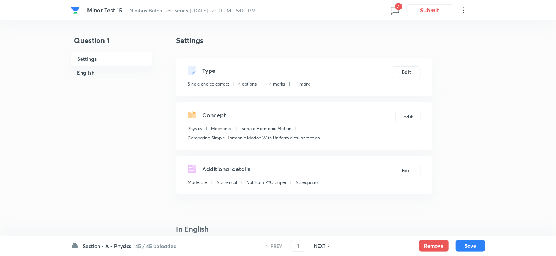
click at [393, 8] on icon at bounding box center [395, 10] width 12 height 12
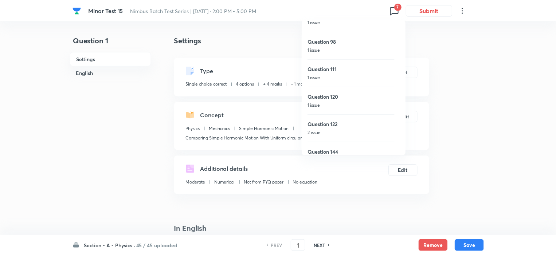
scroll to position [57, 0]
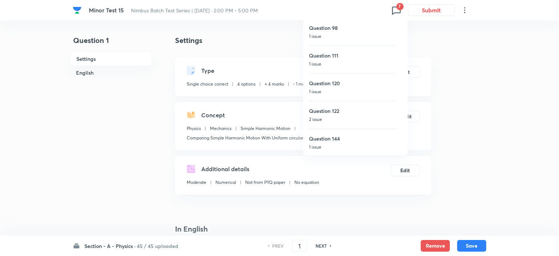
drag, startPoint x: 303, startPoint y: 244, endPoint x: 291, endPoint y: 244, distance: 12.4
click at [291, 244] on div at bounding box center [279, 128] width 559 height 256
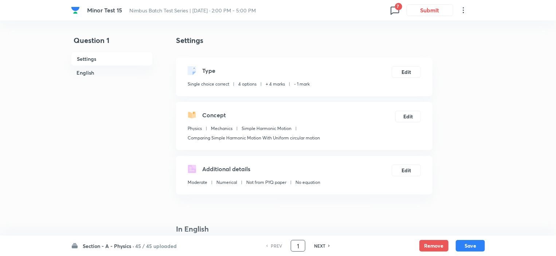
click at [303, 249] on input "1" at bounding box center [298, 246] width 14 height 13
type input "178"
checkbox input "false"
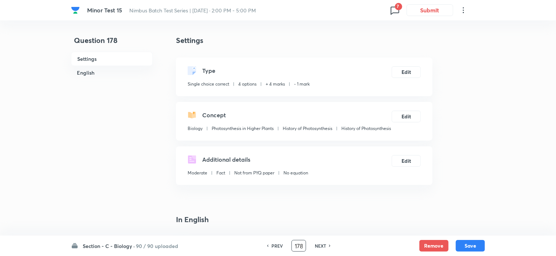
checkbox input "true"
click at [326, 247] on div "NEXT" at bounding box center [321, 246] width 19 height 7
type input "179"
checkbox input "false"
checkbox input "true"
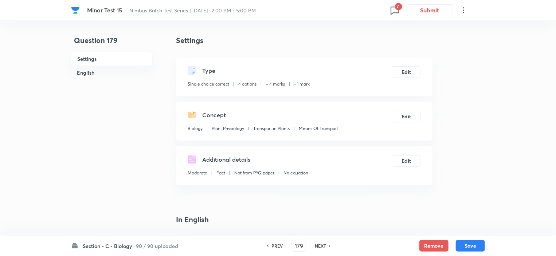
click at [325, 244] on h6 "NEXT" at bounding box center [320, 246] width 11 height 7
type input "180"
checkbox input "false"
checkbox input "true"
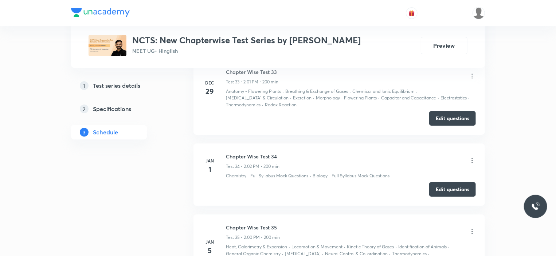
scroll to position [2767, 0]
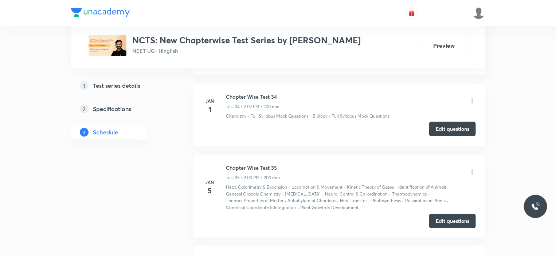
click at [443, 122] on button "Edit questions" at bounding box center [452, 129] width 47 height 15
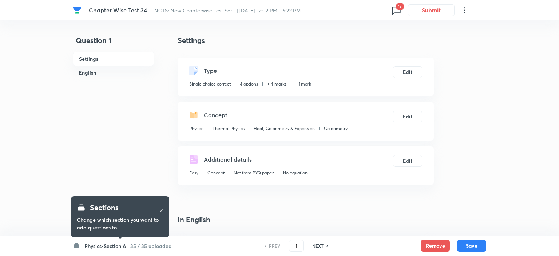
checkbox input "true"
click at [393, 13] on icon at bounding box center [394, 11] width 8 height 8
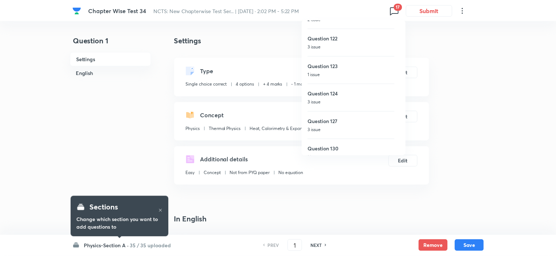
scroll to position [333, 0]
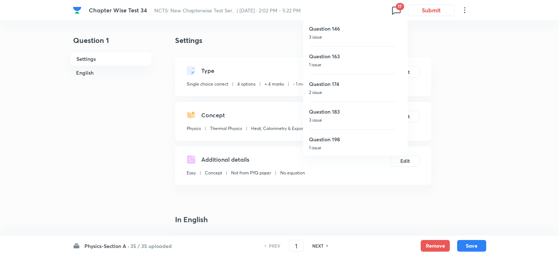
click at [334, 142] on div "Question 198 1 issue" at bounding box center [352, 143] width 87 height 28
type input "198"
checkbox input "true"
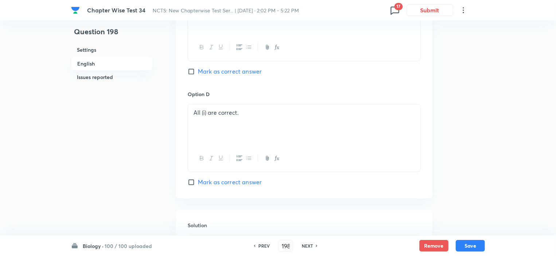
scroll to position [695, 0]
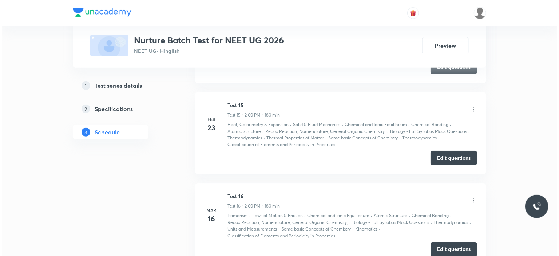
scroll to position [1529, 0]
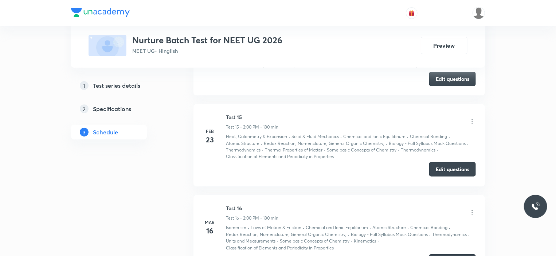
click at [454, 165] on button "Edit questions" at bounding box center [452, 169] width 47 height 15
click at [470, 118] on icon at bounding box center [471, 121] width 7 height 7
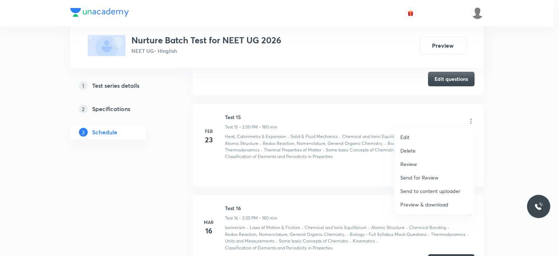
click at [421, 206] on p "Preview & download" at bounding box center [425, 205] width 48 height 8
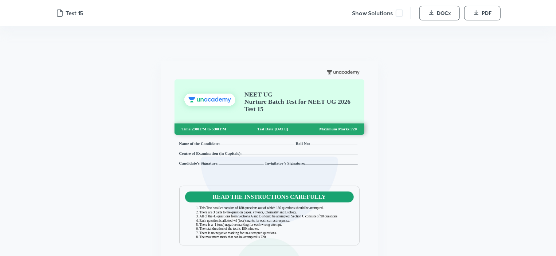
click at [400, 16] on span at bounding box center [398, 12] width 7 height 7
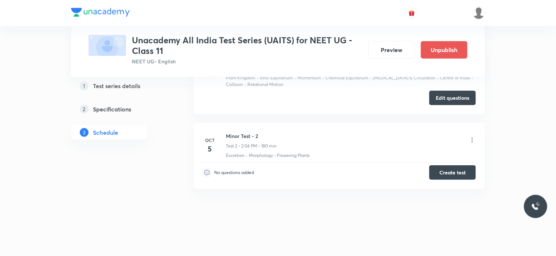
click at [106, 83] on h5 "Test series details" at bounding box center [116, 85] width 47 height 9
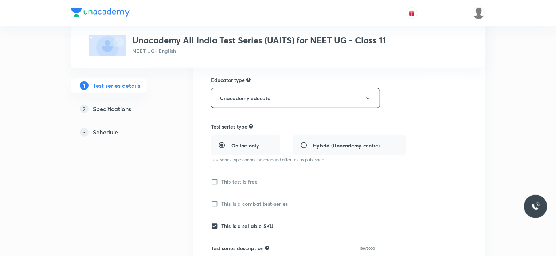
scroll to position [218, 0]
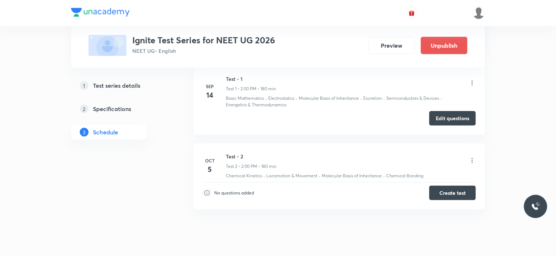
click at [118, 84] on h5 "Test series details" at bounding box center [116, 85] width 47 height 9
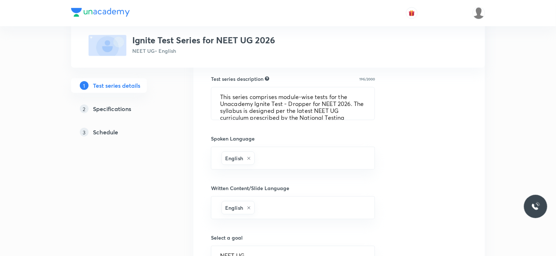
scroll to position [218, 0]
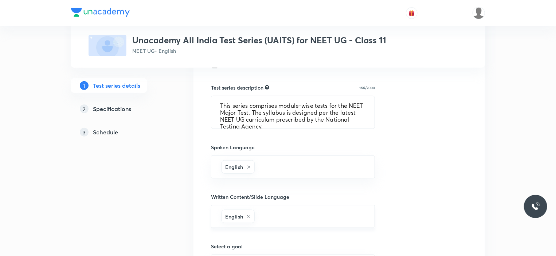
scroll to position [218, 0]
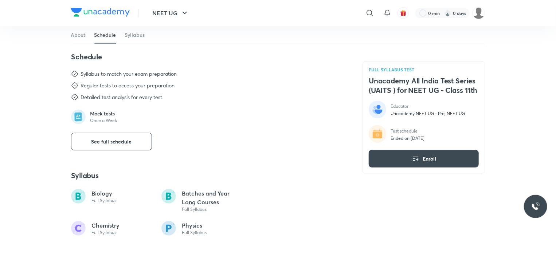
scroll to position [253, 0]
click at [121, 143] on span "See full schedule" at bounding box center [111, 140] width 40 height 7
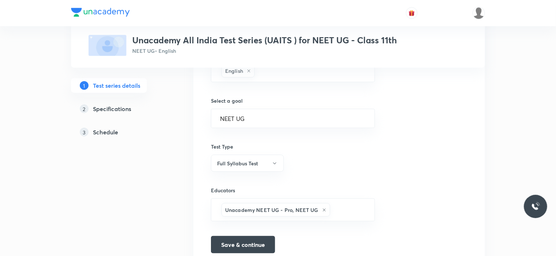
scroll to position [456, 0]
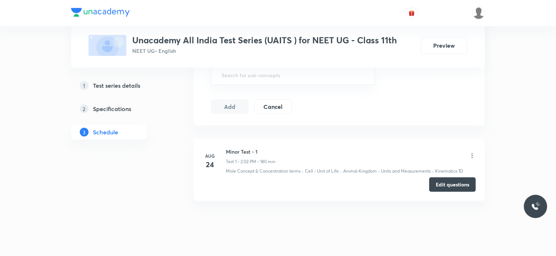
click at [103, 86] on h5 "Test series details" at bounding box center [116, 85] width 47 height 9
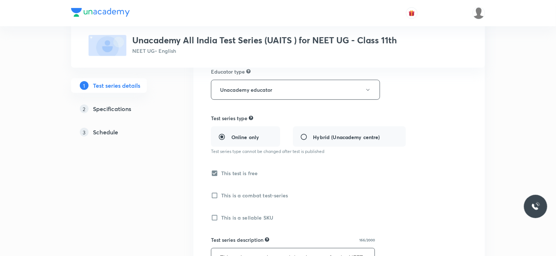
scroll to position [218, 0]
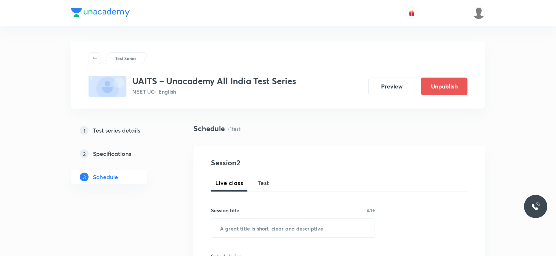
click at [295, 82] on h3 "UAITS – Unacademy All India Test Series" at bounding box center [214, 81] width 164 height 11
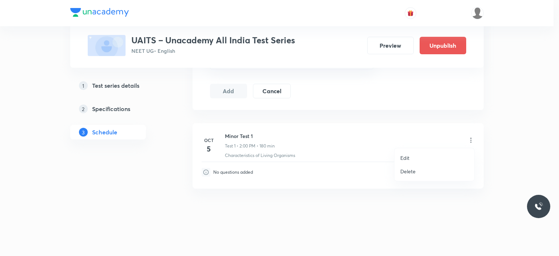
click at [412, 153] on li "Edit" at bounding box center [435, 157] width 80 height 13
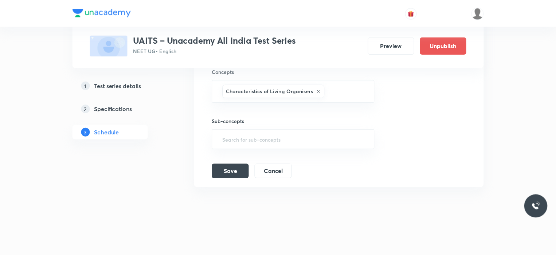
scroll to position [274, 0]
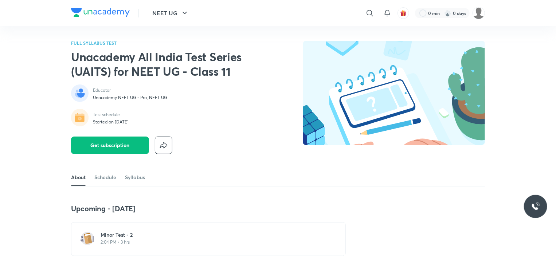
click at [146, 231] on h6 "Minor Test - 2" at bounding box center [212, 234] width 224 height 7
